Goal: Find specific page/section: Find specific page/section

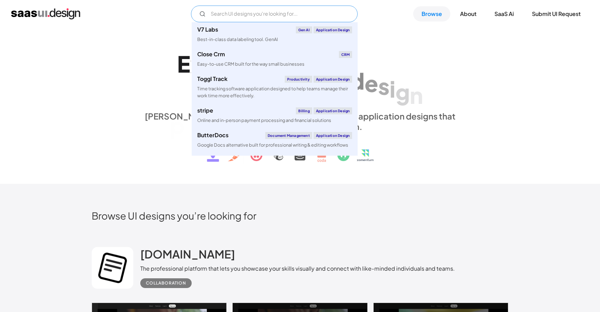
click at [226, 16] on input "Email Form" at bounding box center [274, 14] width 167 height 17
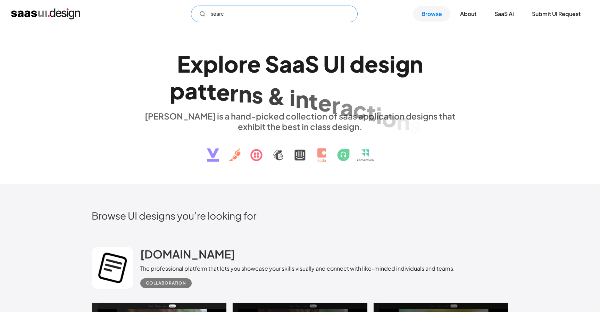
type input "search"
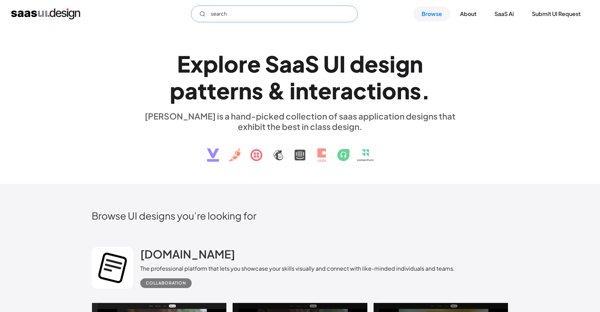
click at [234, 17] on input "search" at bounding box center [274, 14] width 167 height 17
click at [221, 14] on input "search" at bounding box center [274, 14] width 167 height 17
type input "mckinsey"
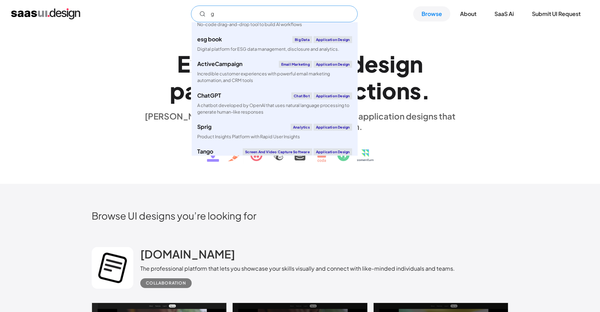
scroll to position [225, 0]
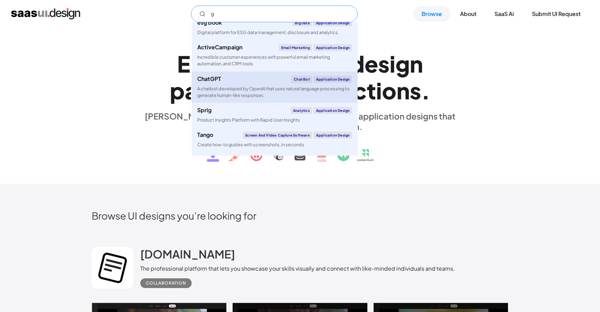
click at [231, 80] on div "ChatGPT Chat Bot Application Design" at bounding box center [274, 79] width 155 height 7
type input "g"
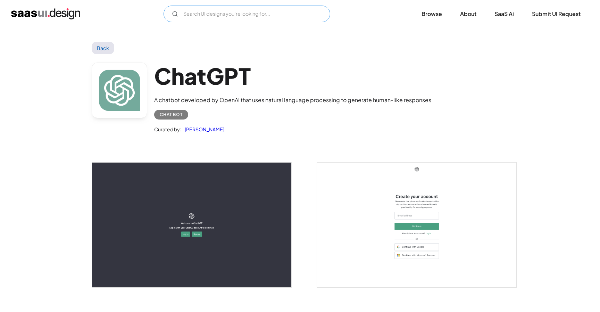
click at [221, 13] on input "Email Form" at bounding box center [247, 14] width 167 height 17
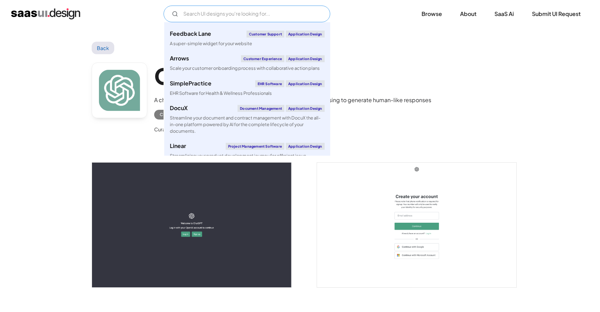
scroll to position [257, 0]
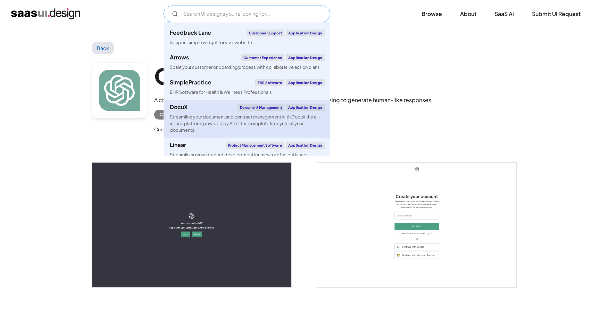
click at [200, 117] on div "Streamline your document and contract management with DocuX the all-in-one plat…" at bounding box center [247, 124] width 155 height 20
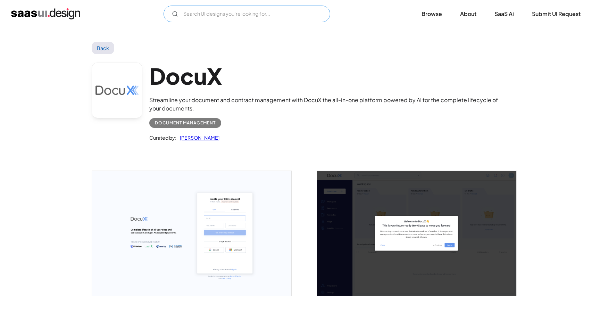
click at [185, 18] on input "Email Form" at bounding box center [247, 14] width 167 height 17
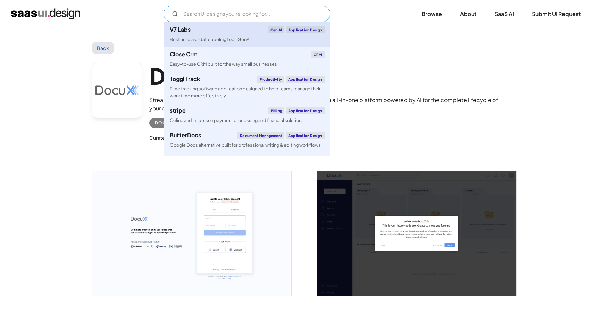
click at [195, 35] on link "V7 Labs Gen AI Application Design Best-in-class data labeling tool. GenAI" at bounding box center [247, 34] width 166 height 25
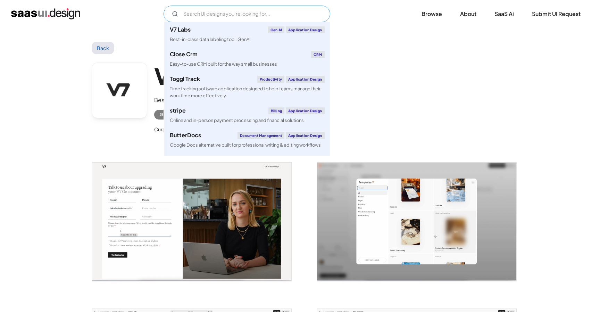
click at [212, 9] on input "Email Form" at bounding box center [247, 14] width 167 height 17
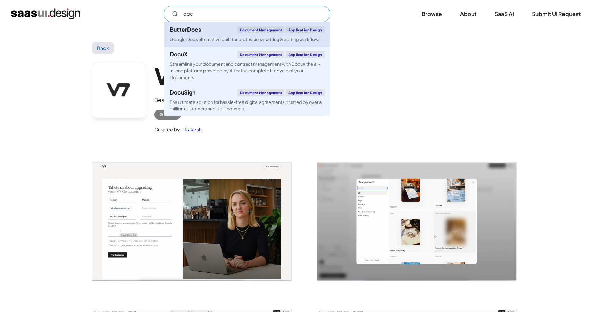
click at [200, 33] on link "ButterDocs Document Management Application Design Google Docs alternative built…" at bounding box center [247, 34] width 166 height 25
type input "doc"
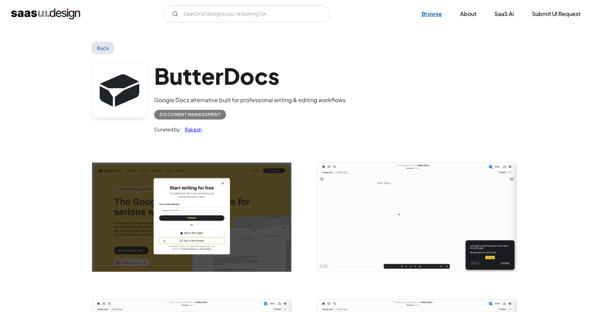
click at [434, 14] on link "Browse" at bounding box center [431, 13] width 37 height 15
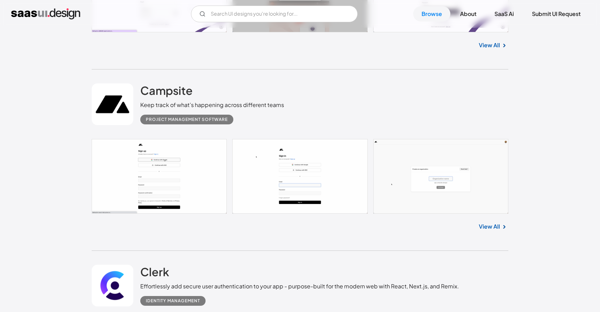
scroll to position [1277, 0]
